Goal: Information Seeking & Learning: Check status

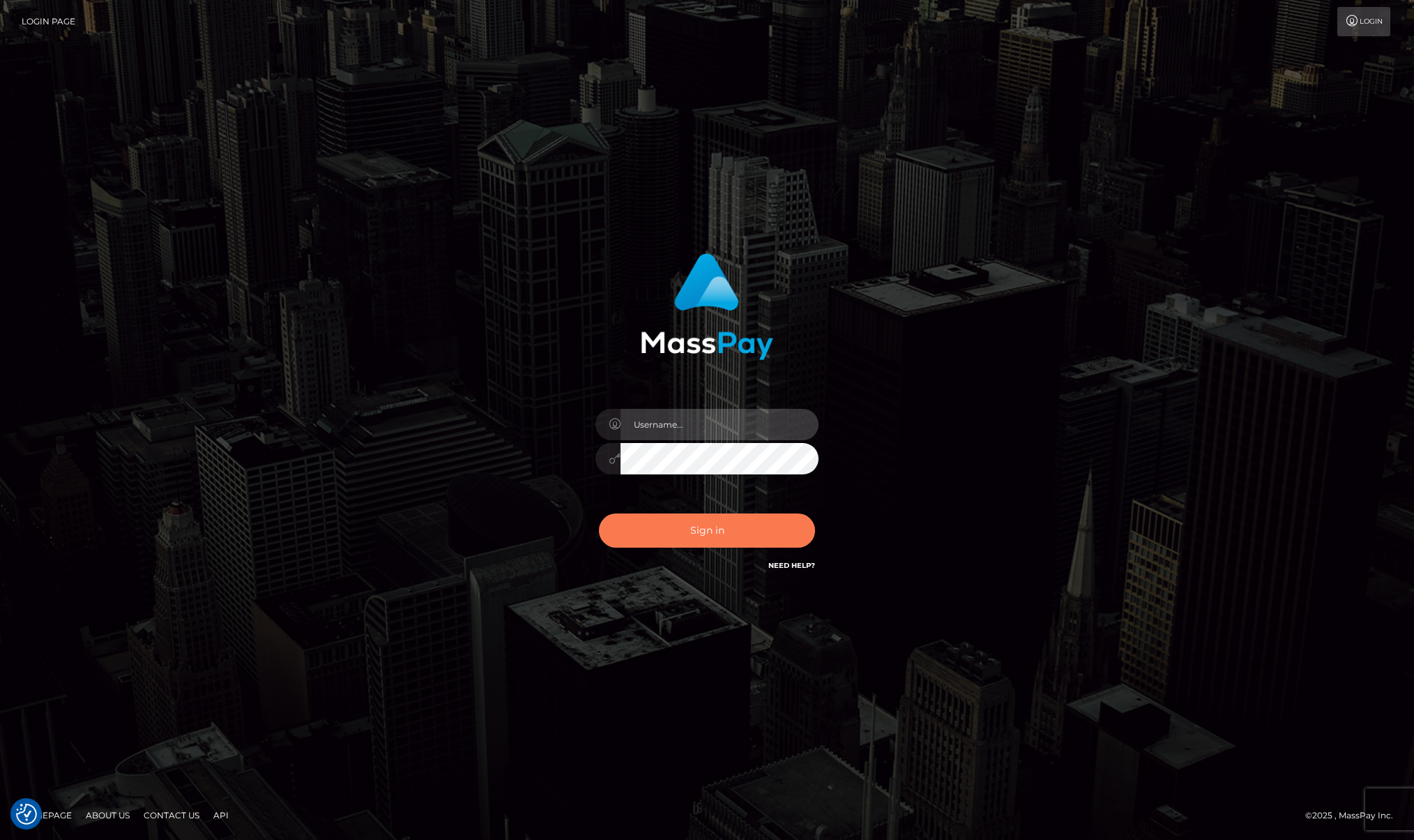
type input "[PERSON_NAME]"
click at [719, 519] on button "Sign in" at bounding box center [706, 530] width 216 height 34
type input "Josue perales"
click at [719, 519] on button "Sign in" at bounding box center [706, 530] width 216 height 34
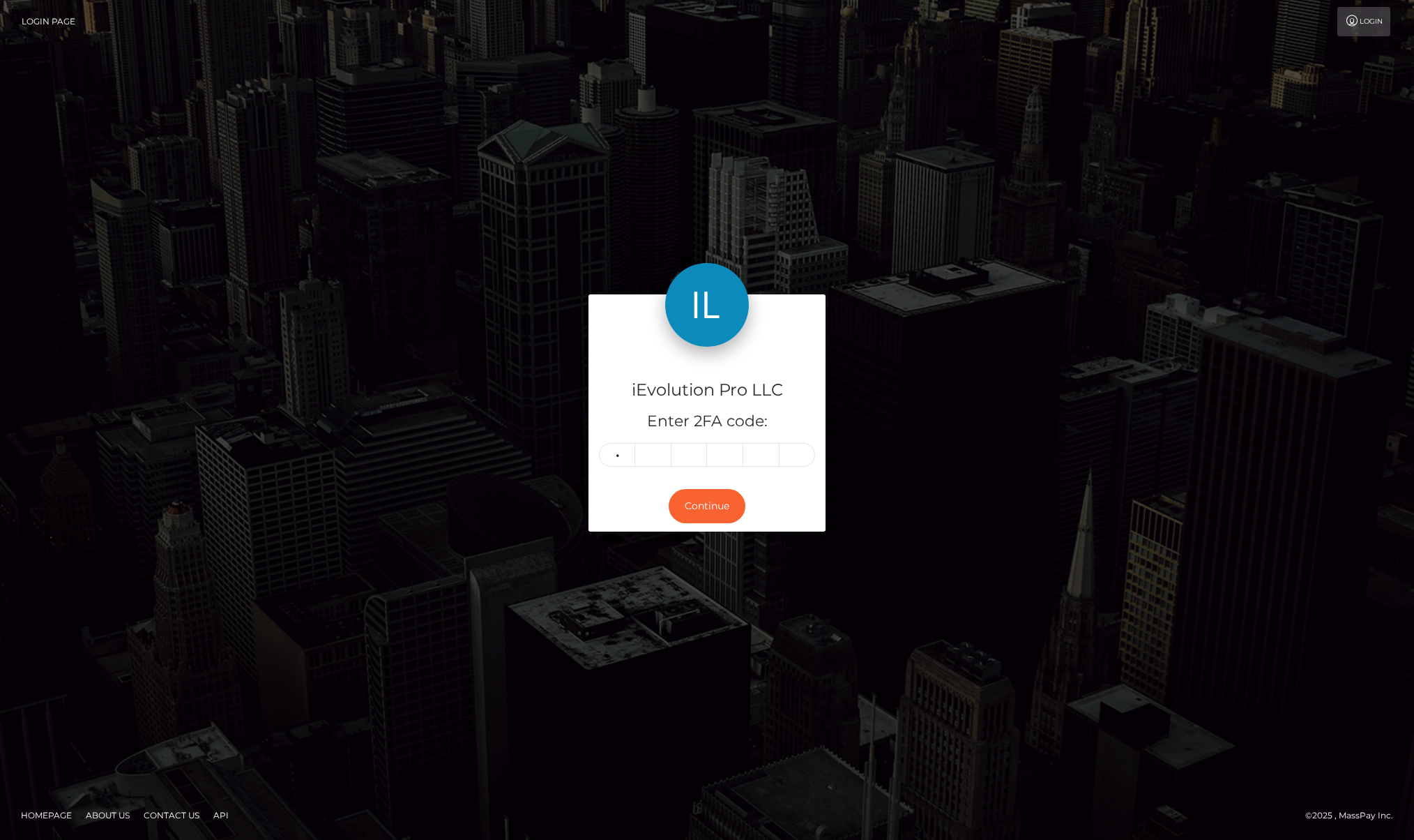
type input "8"
type input "6"
type input "3"
type input "6"
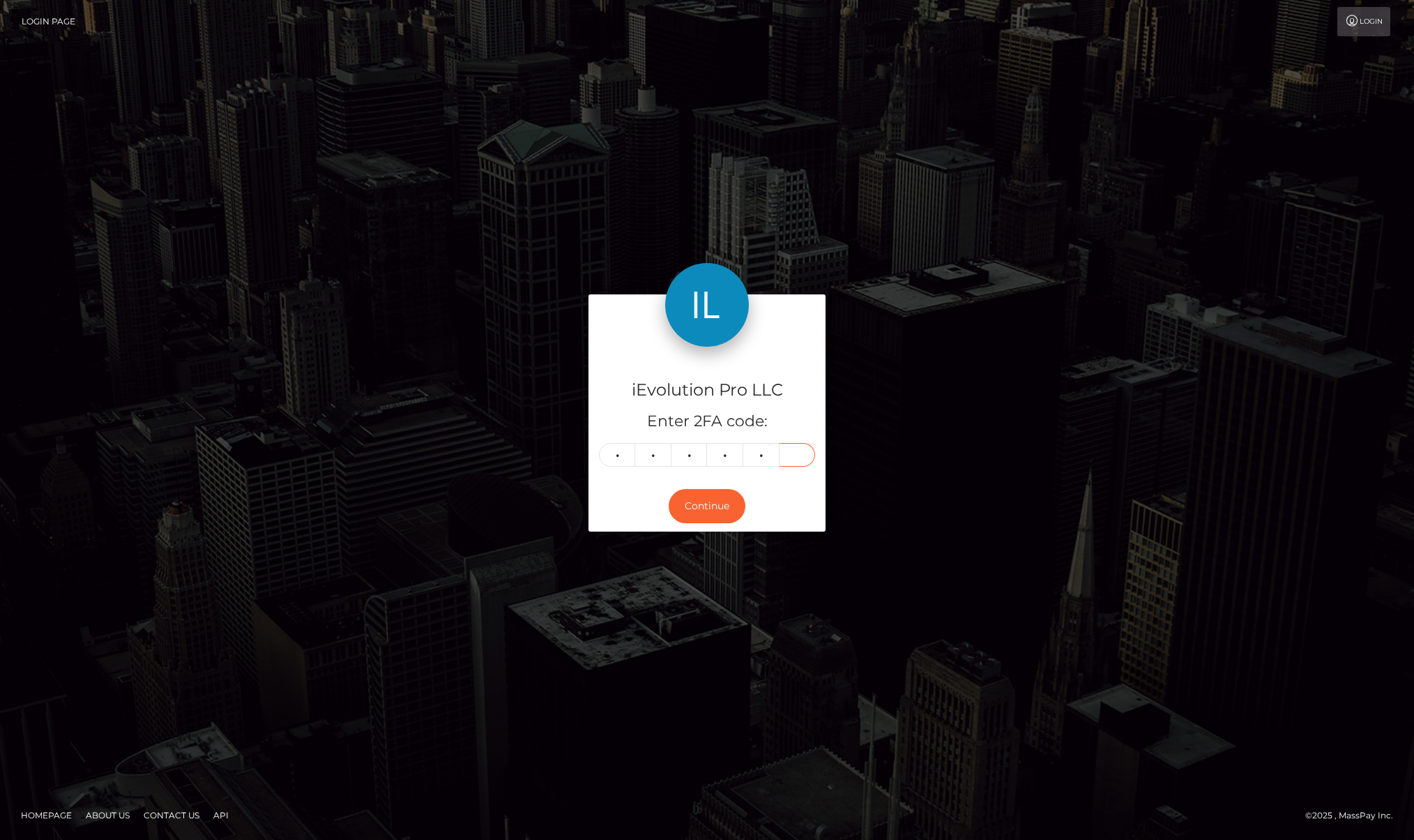
type input "9"
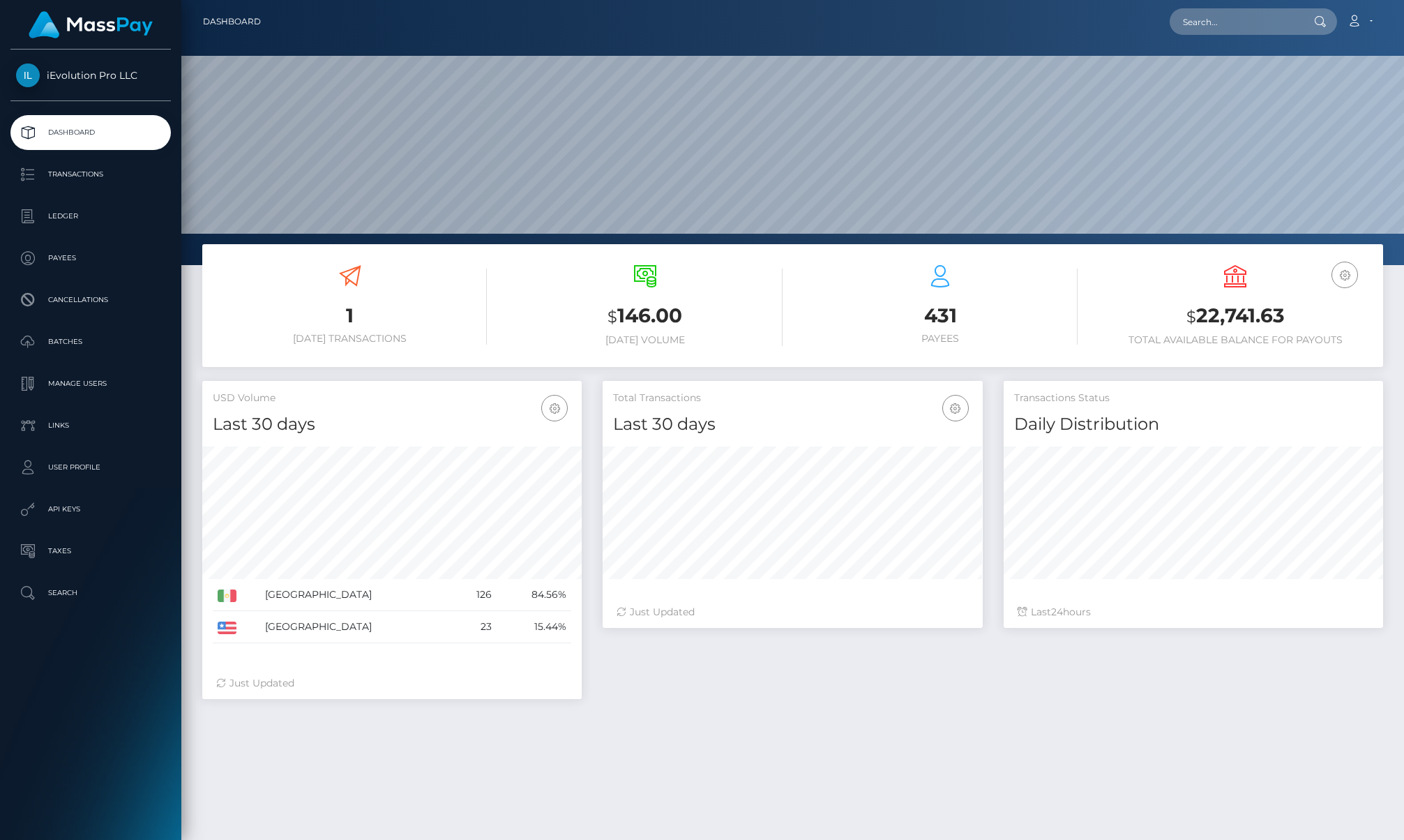
scroll to position [248, 380]
click at [84, 299] on p "Cancellations" at bounding box center [91, 300] width 149 height 21
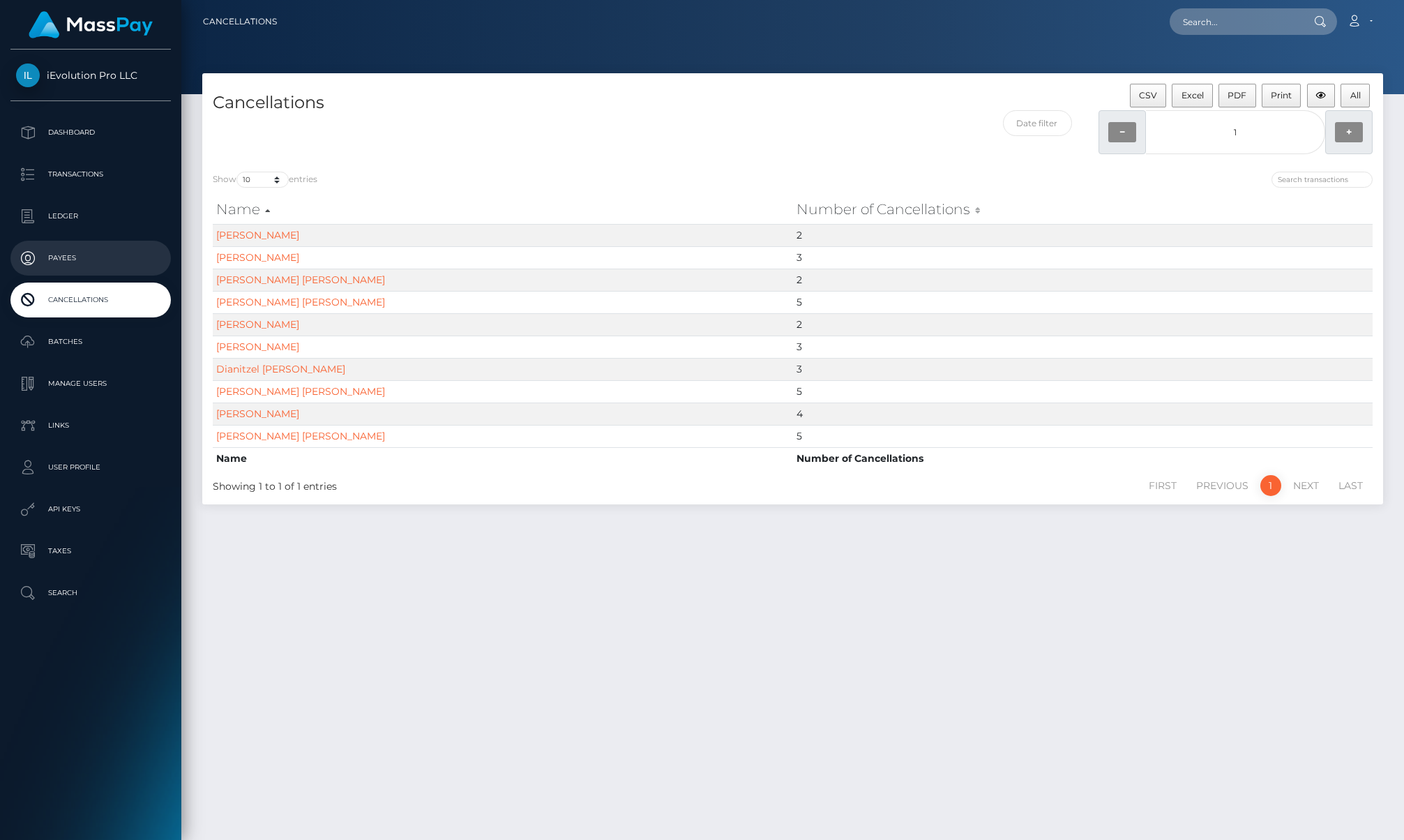
click at [76, 267] on p "Payees" at bounding box center [91, 258] width 149 height 21
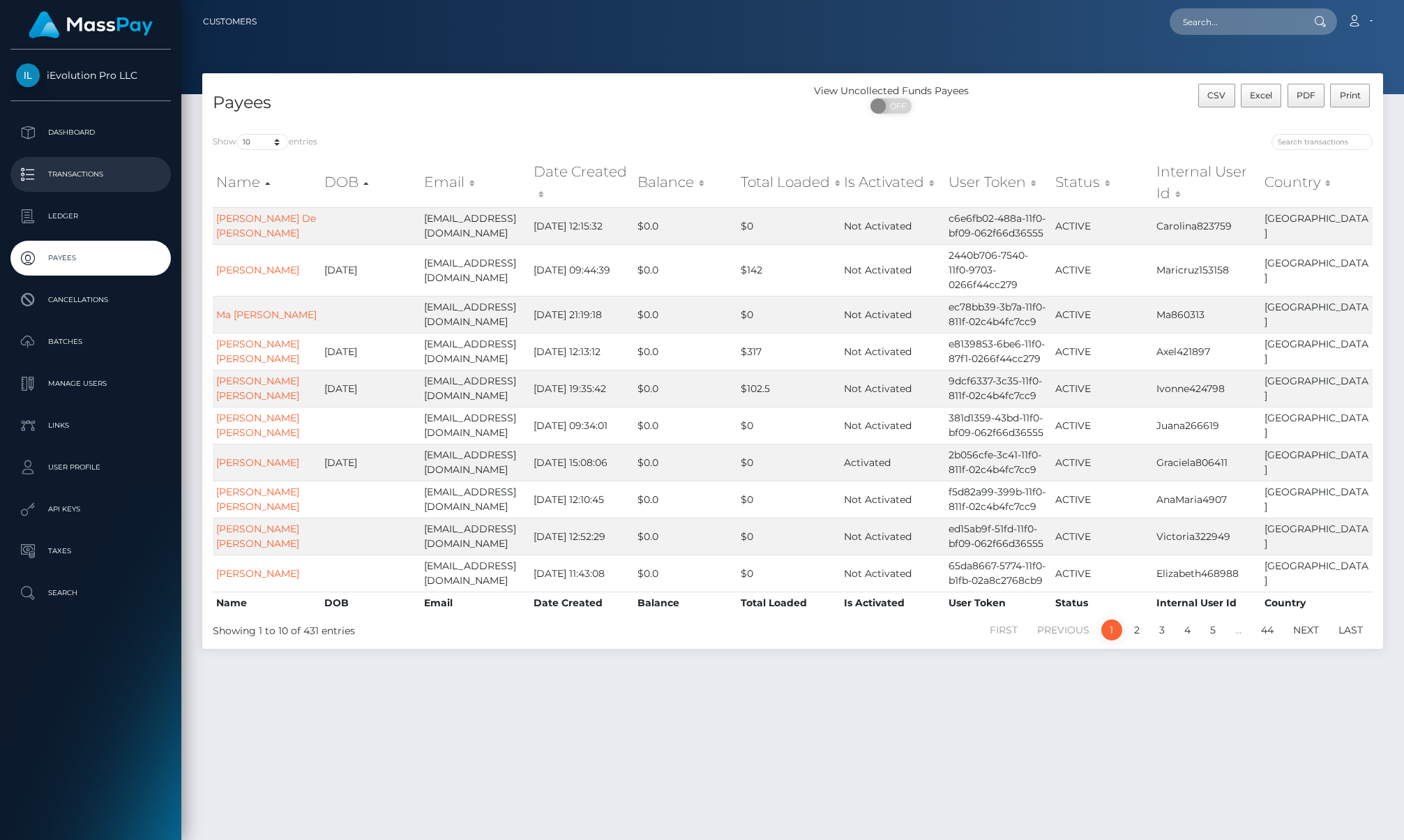
click at [124, 178] on p "Transactions" at bounding box center [91, 174] width 149 height 21
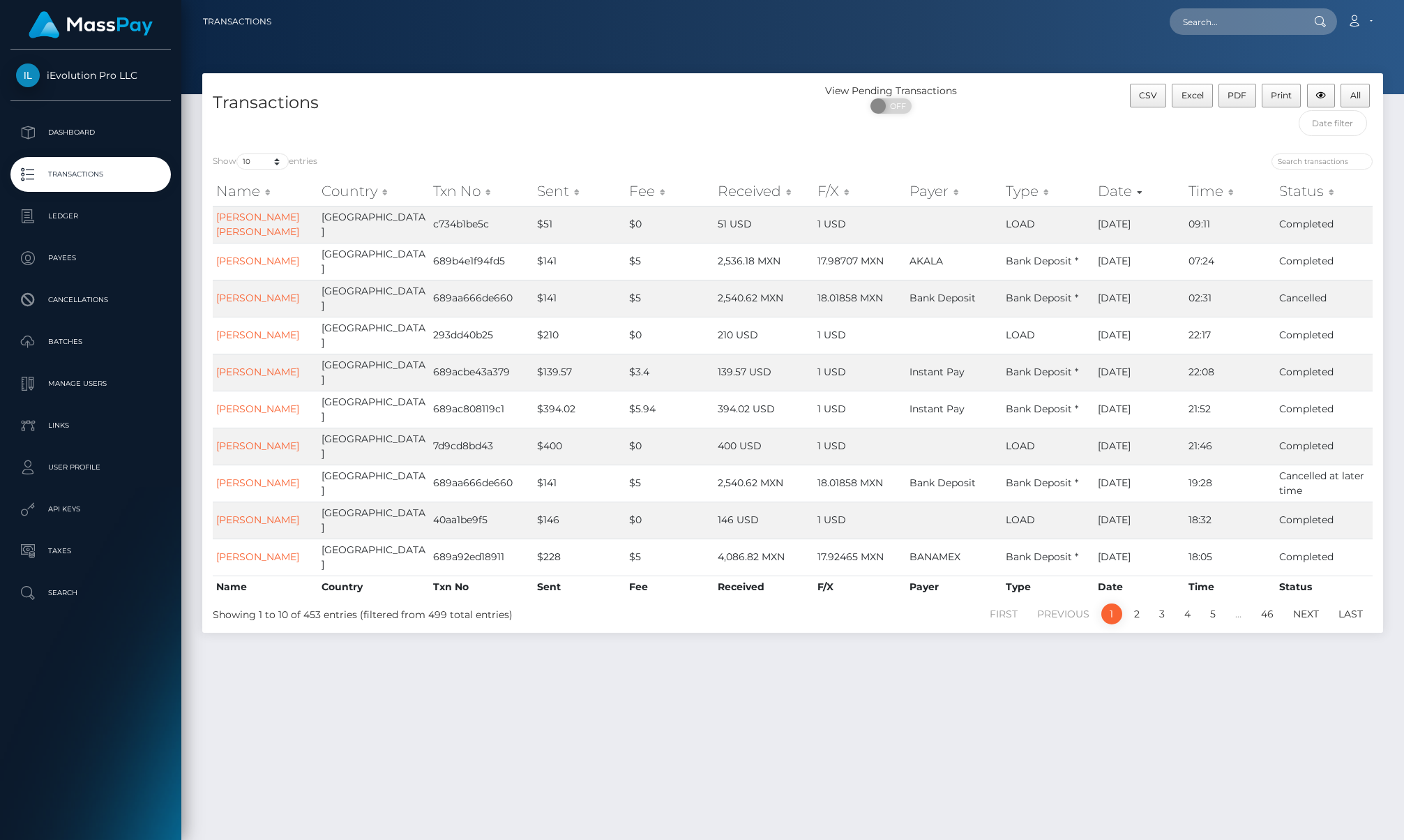
click at [1326, 196] on th "Status" at bounding box center [1324, 191] width 97 height 28
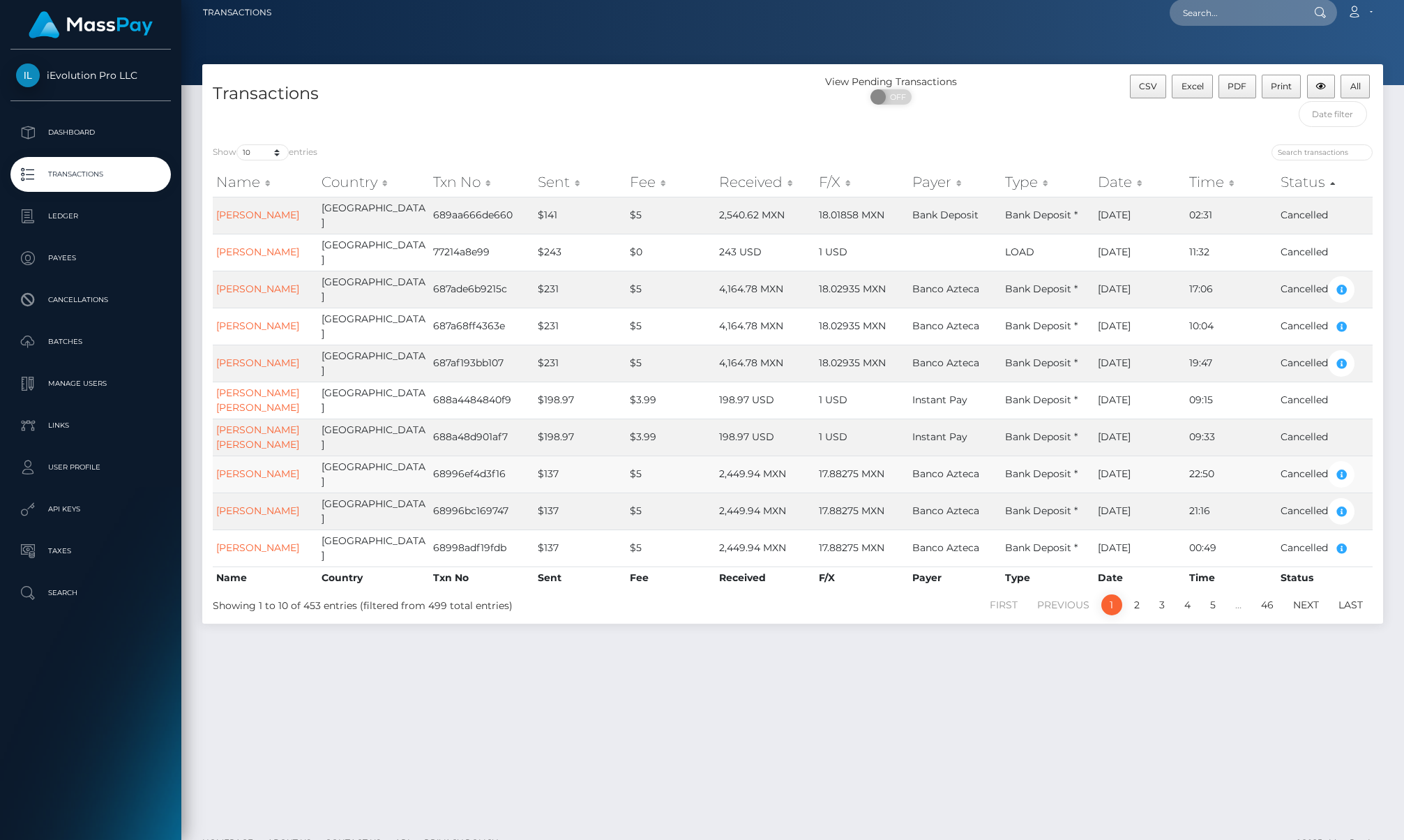
scroll to position [13, 0]
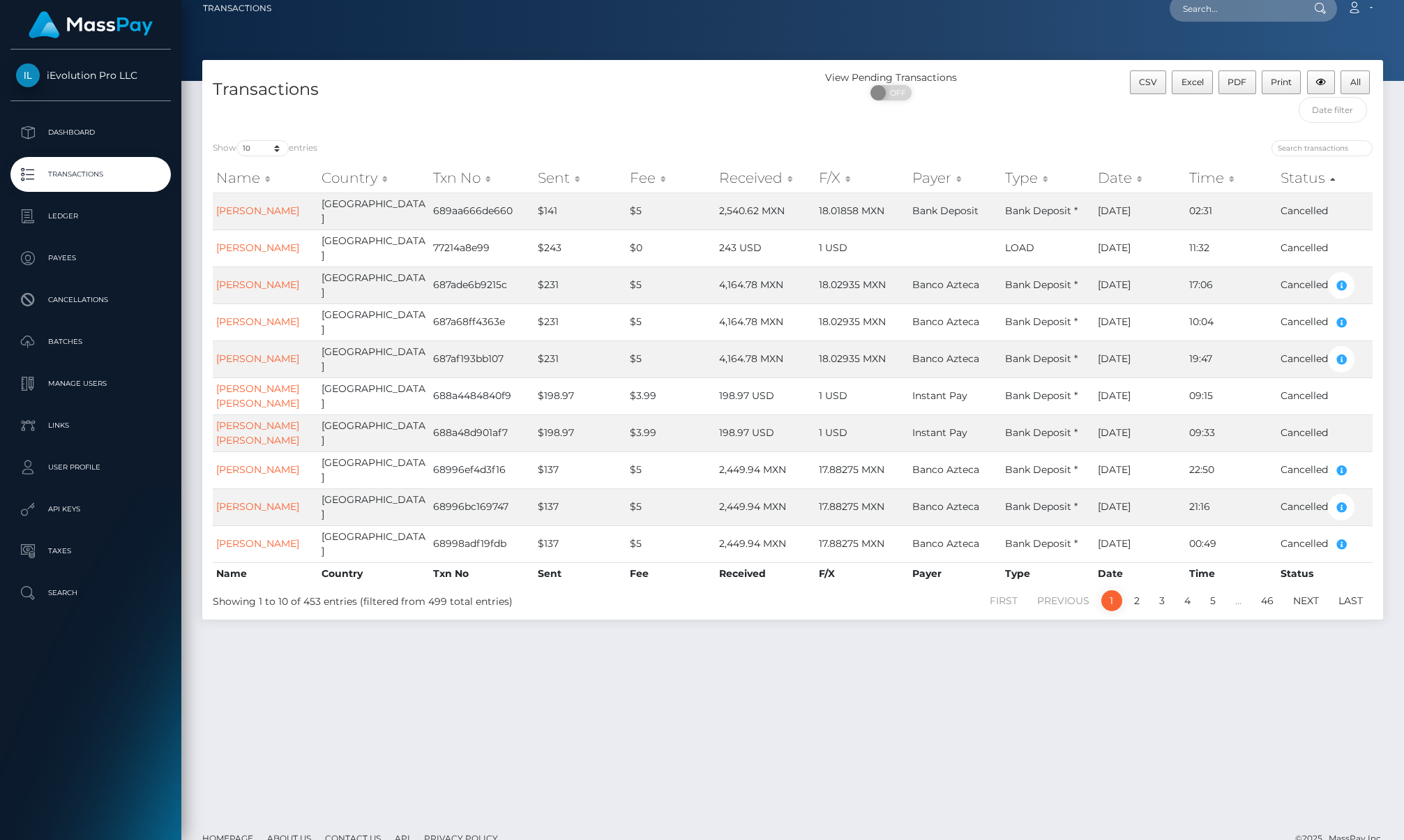
click at [1115, 173] on th "Date" at bounding box center [1139, 178] width 91 height 28
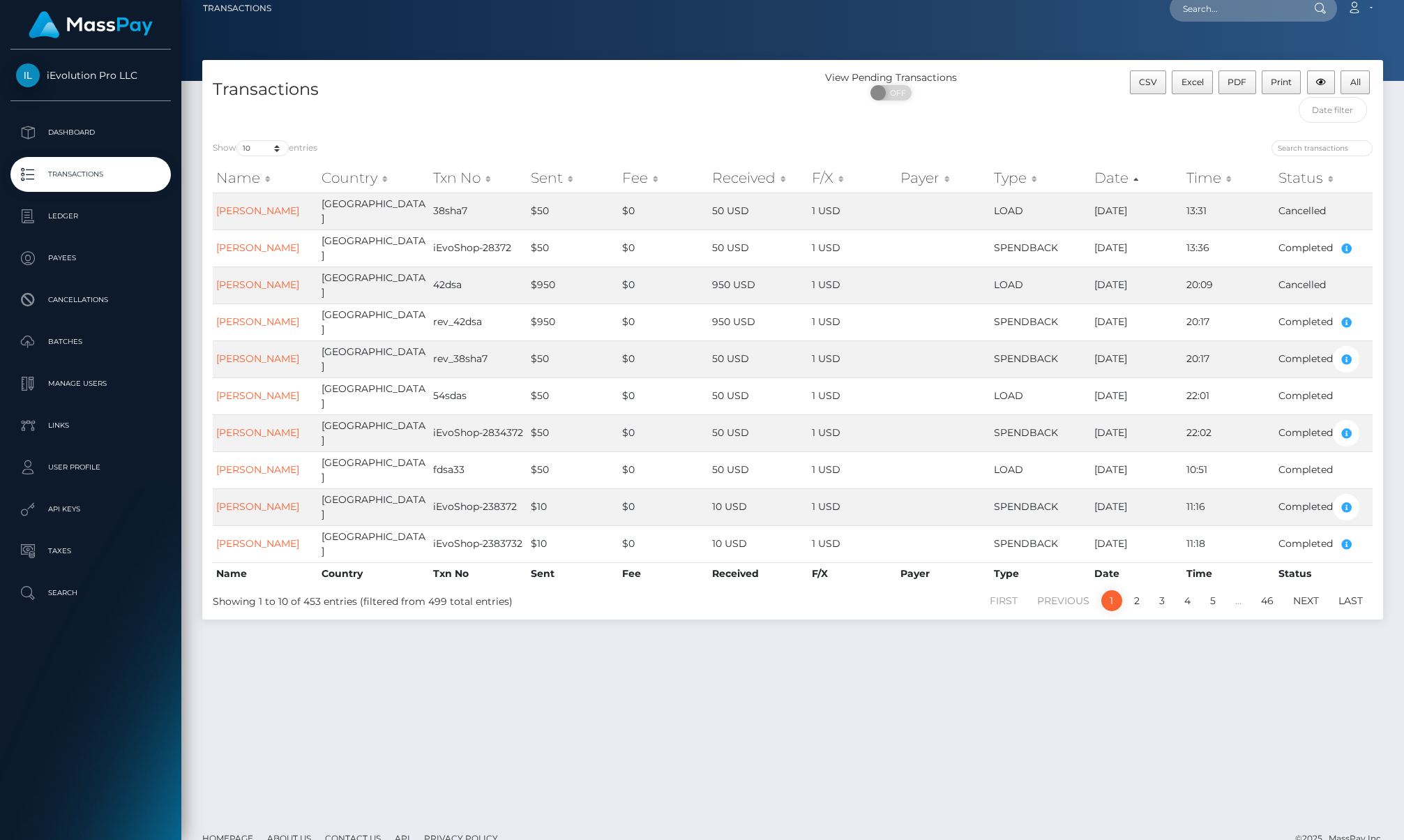
click at [1121, 177] on th "Date" at bounding box center [1137, 178] width 92 height 28
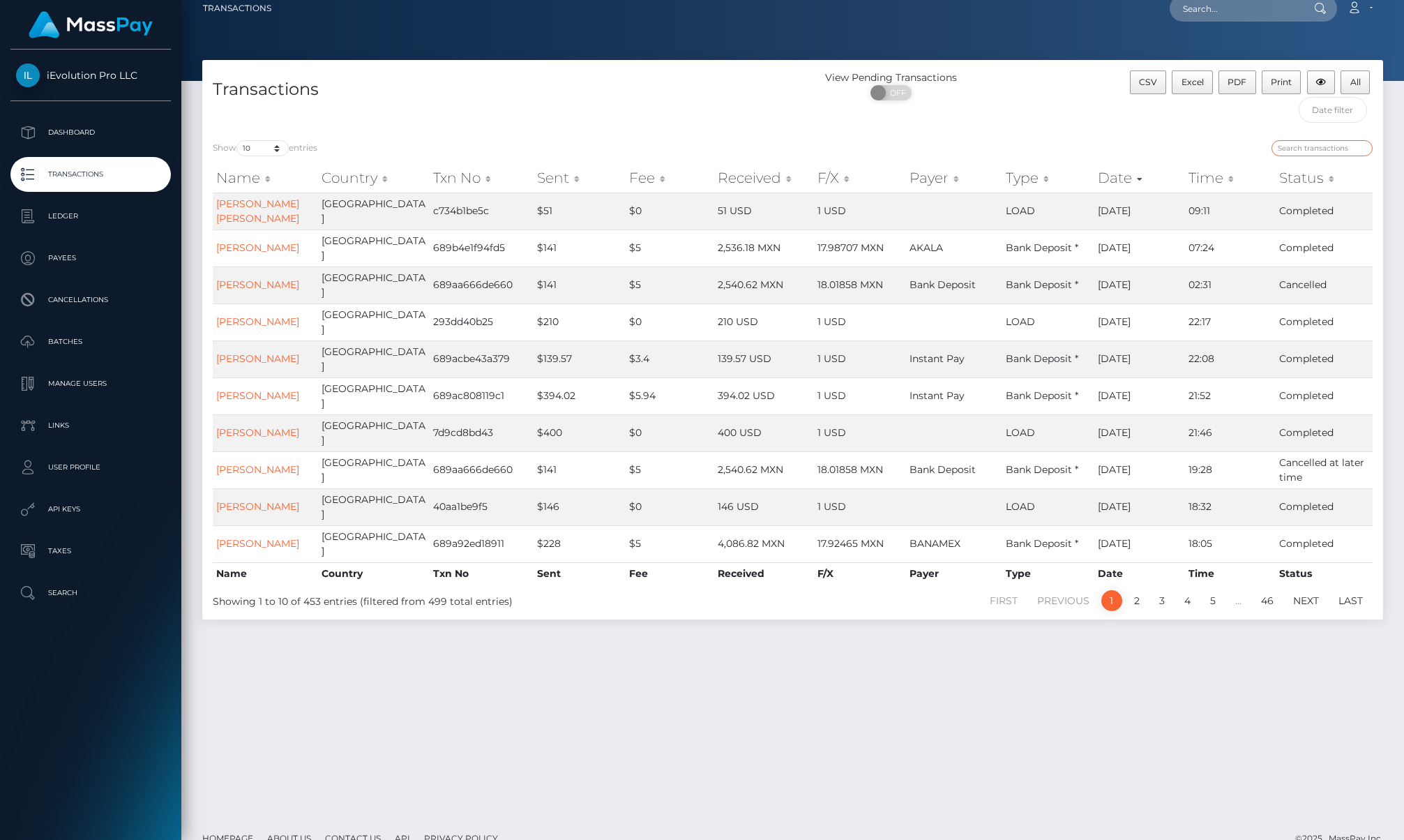
click at [1297, 149] on input "search" at bounding box center [1321, 148] width 101 height 16
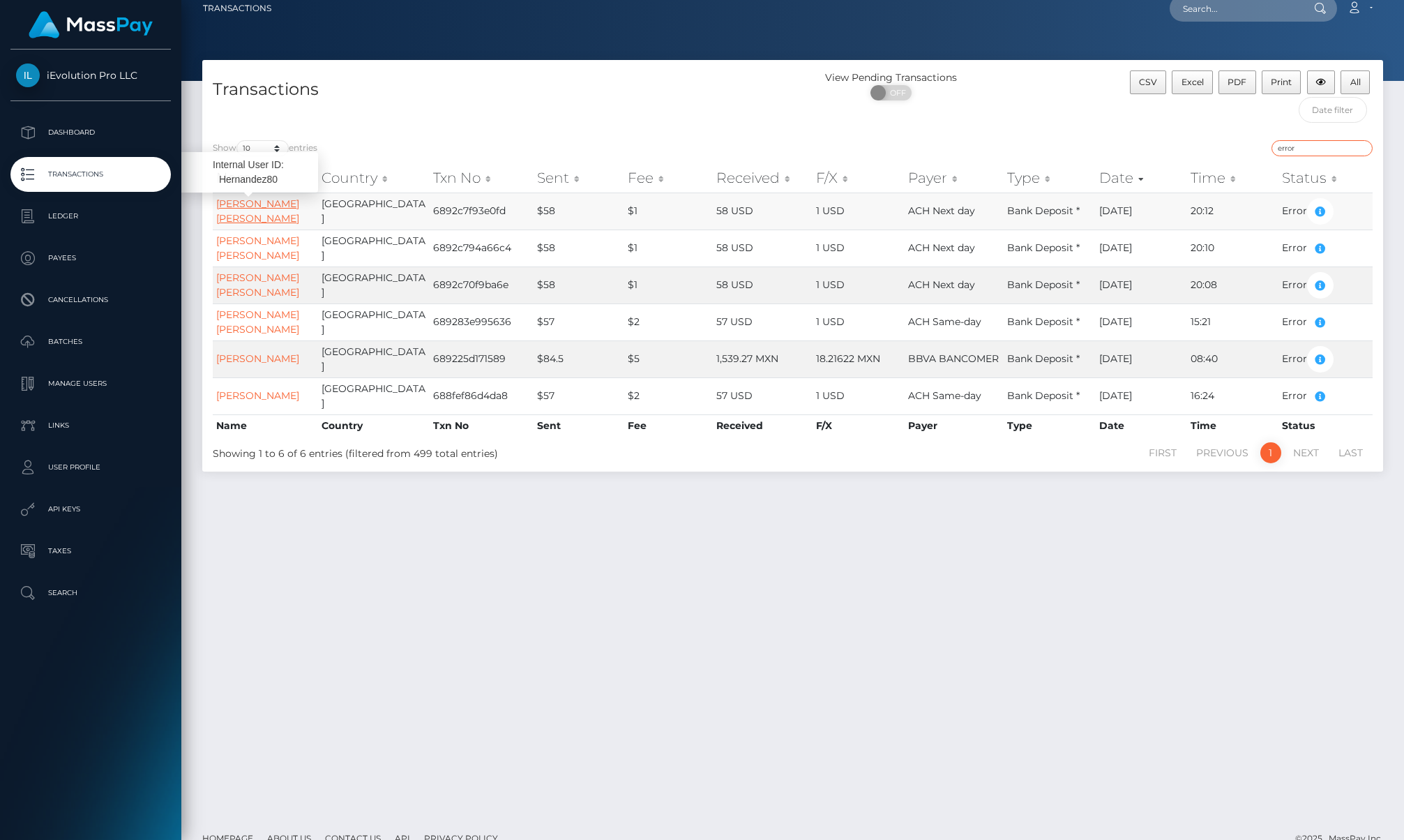
type input "error"
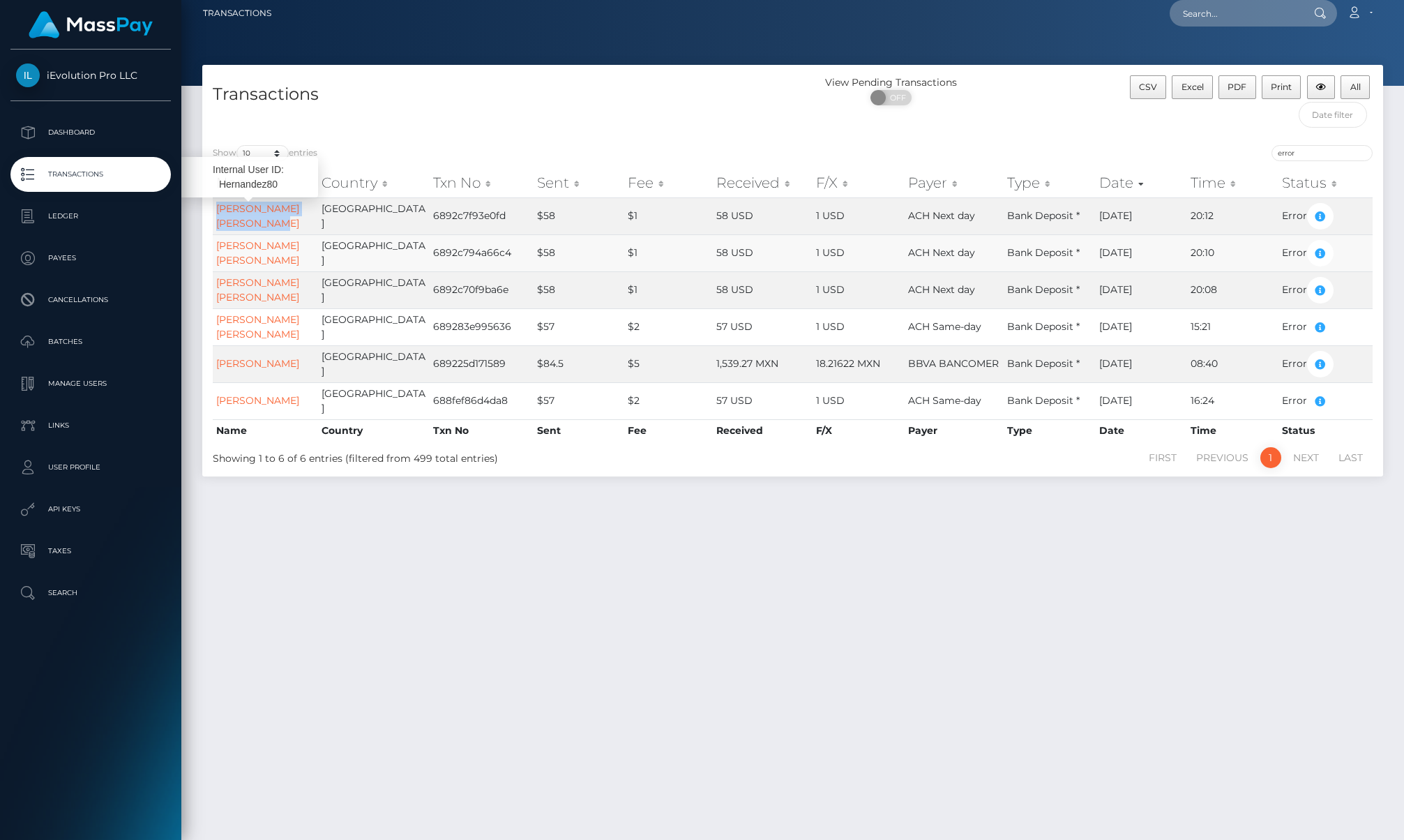
scroll to position [0, 0]
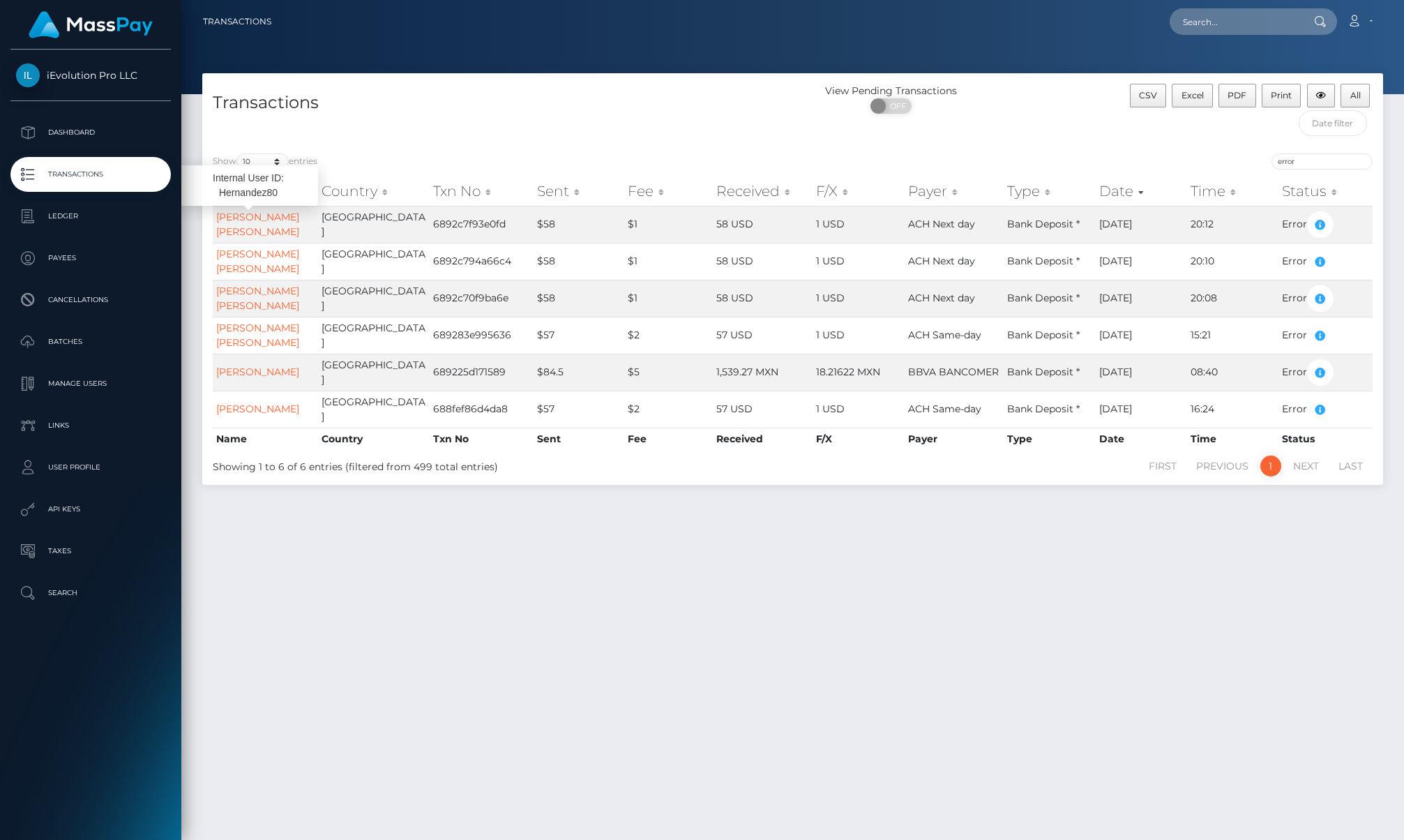
drag, startPoint x: 557, startPoint y: 137, endPoint x: 539, endPoint y: 143, distance: 19.0
click at [555, 139] on div "Transactions" at bounding box center [497, 113] width 590 height 59
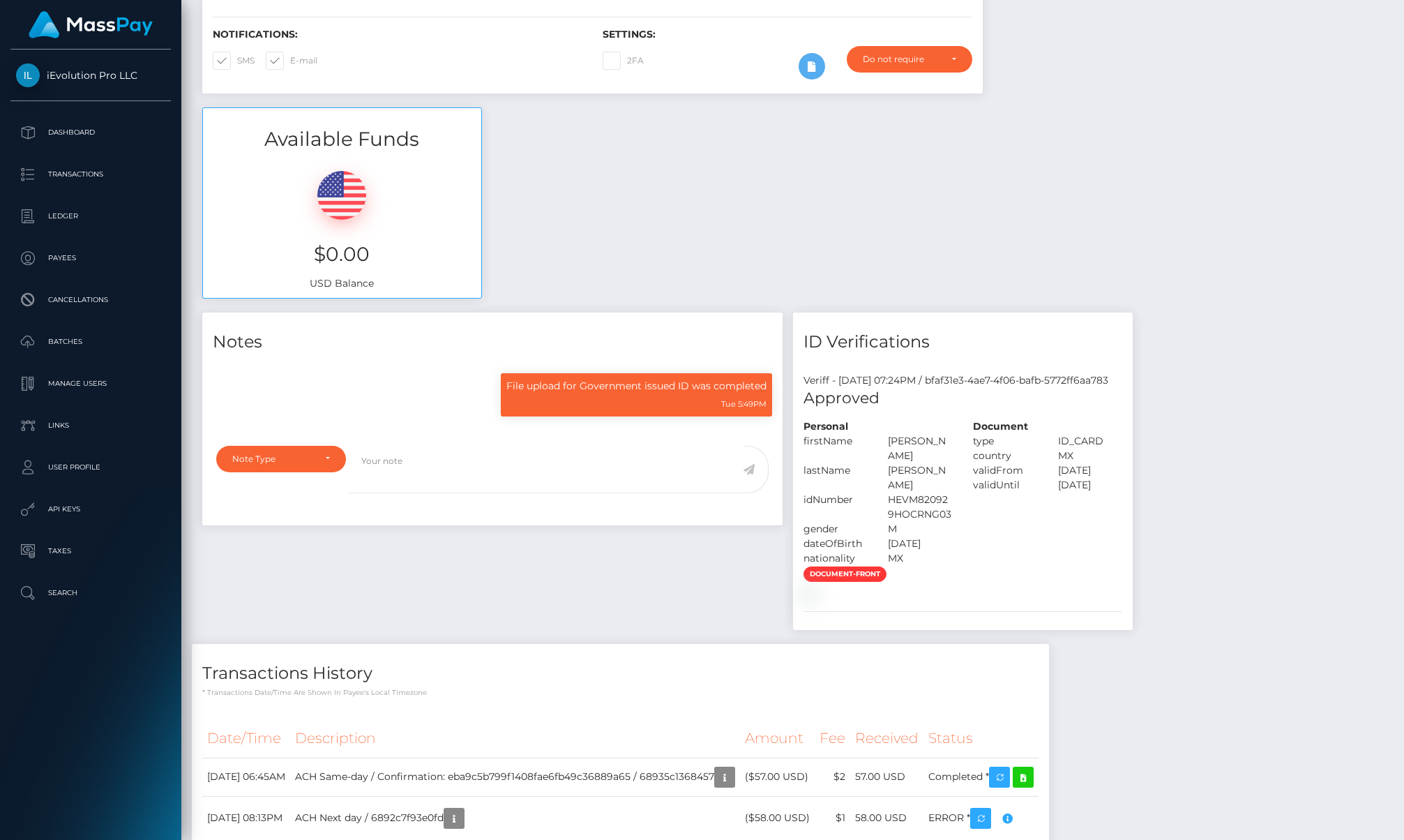
scroll to position [115, 0]
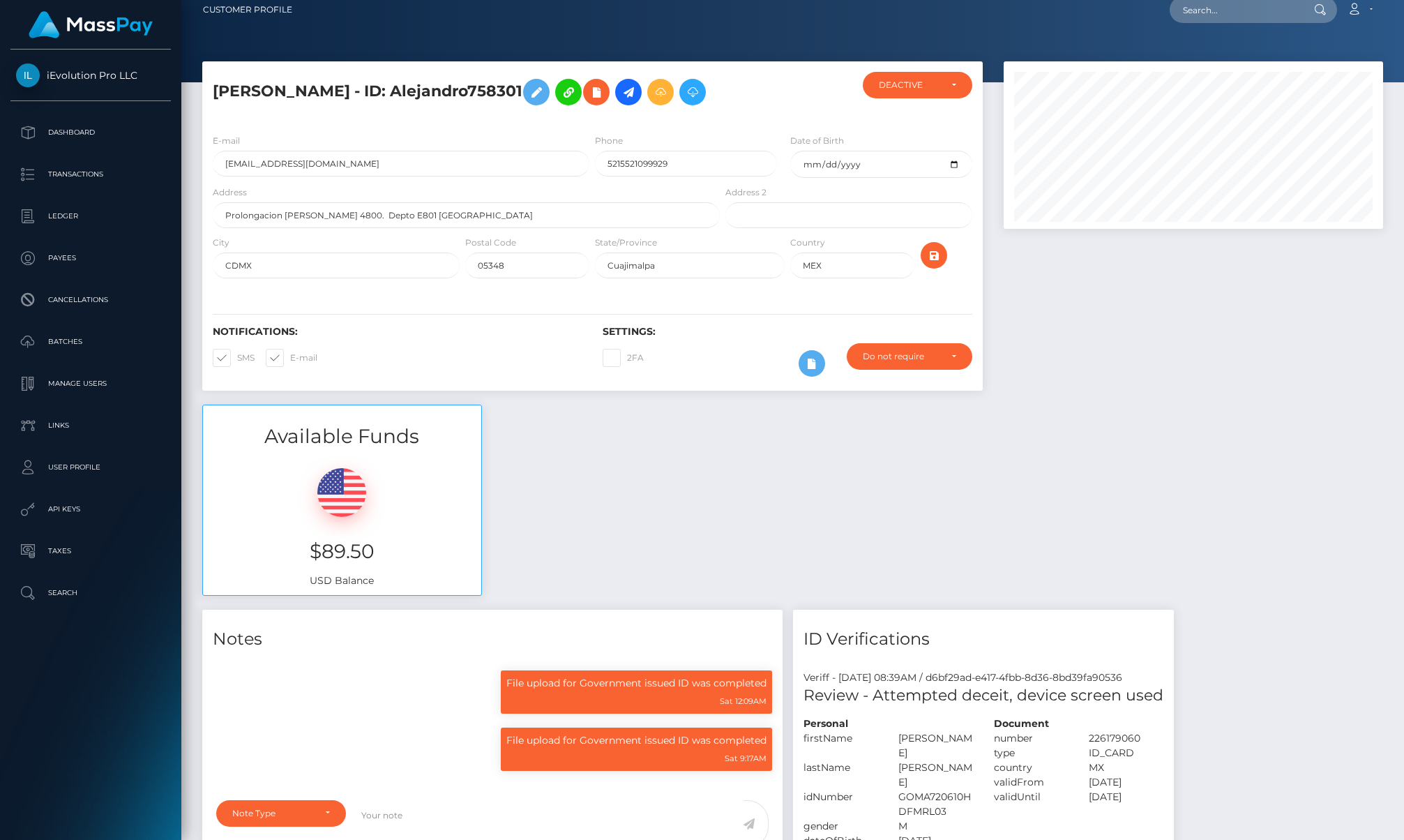
scroll to position [15, 0]
